Goal: Task Accomplishment & Management: Use online tool/utility

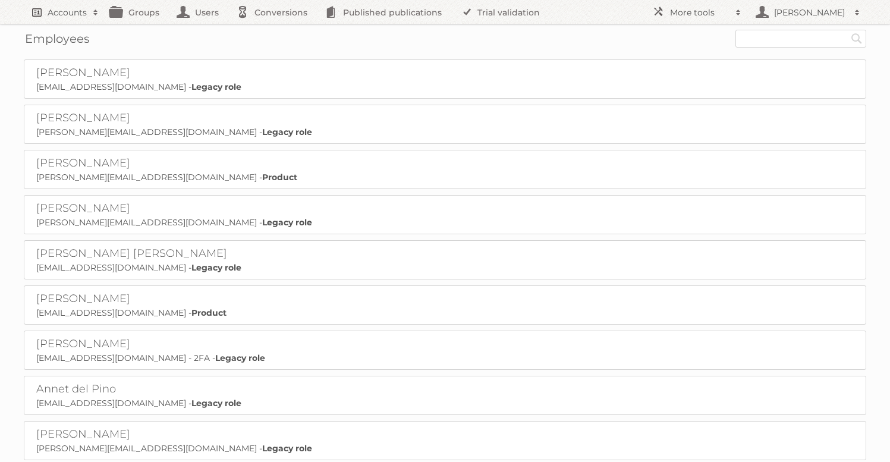
click at [70, 14] on h2 "Accounts" at bounding box center [67, 13] width 39 height 12
type input"] "gisele"
click at [274, 30] on input "Search" at bounding box center [283, 39] width 18 height 18
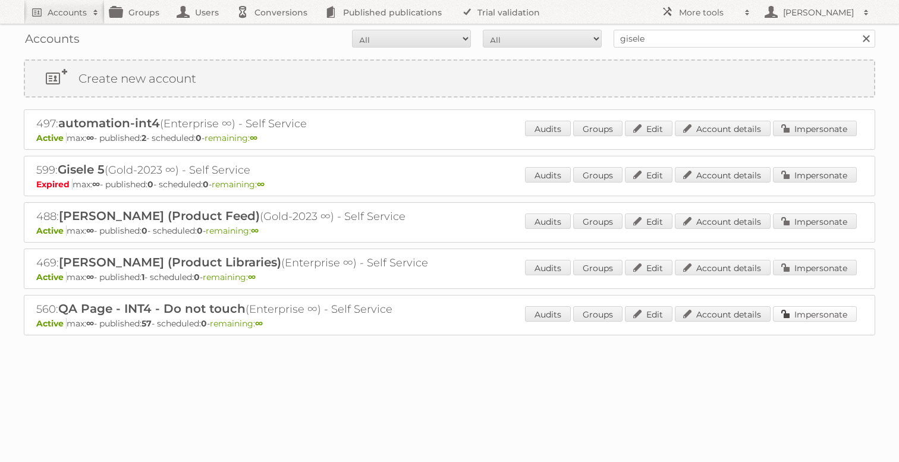
click at [811, 313] on link "Impersonate" at bounding box center [815, 313] width 84 height 15
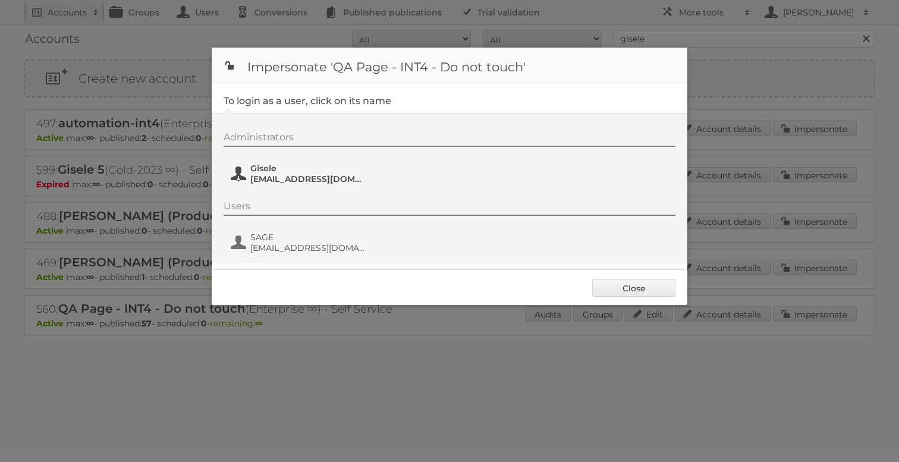
click at [267, 173] on span "Gisele" at bounding box center [307, 168] width 115 height 11
